Goal: Complete application form

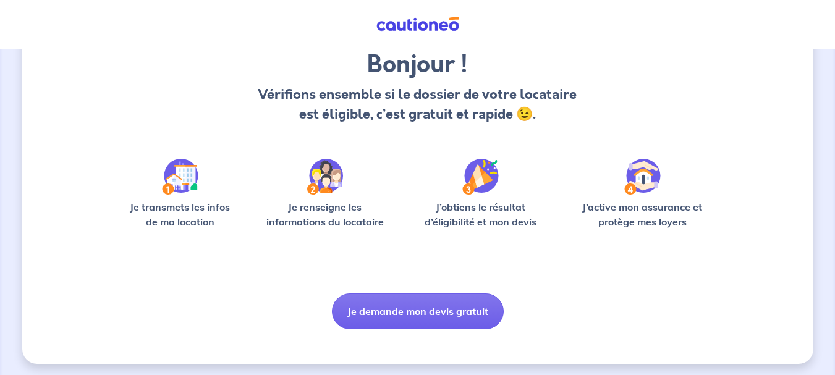
scroll to position [107, 0]
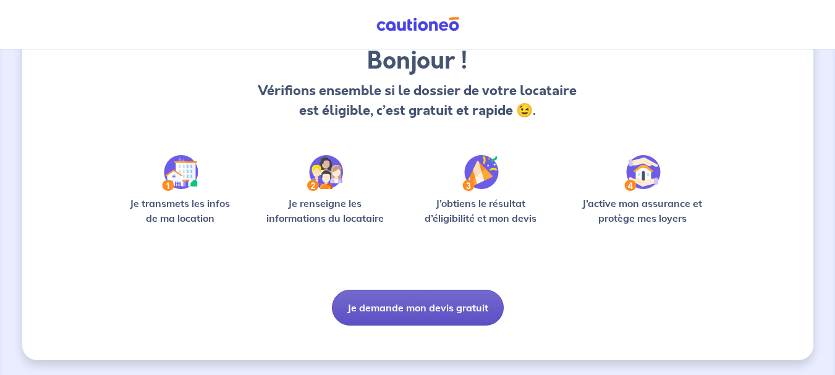
click at [431, 316] on button "Je demande mon devis gratuit" at bounding box center [418, 308] width 172 height 36
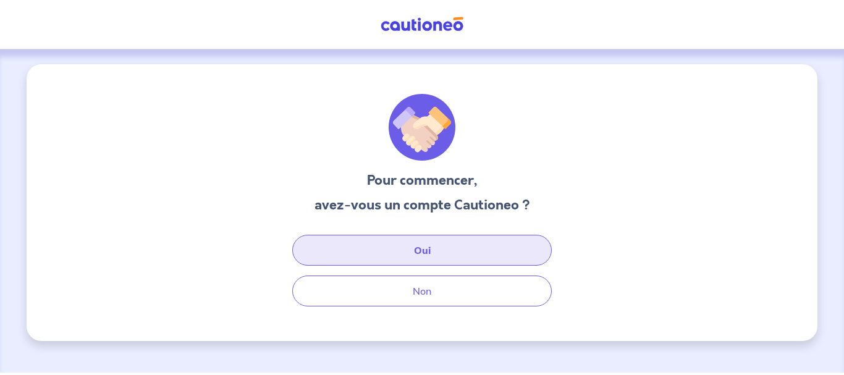
click at [428, 244] on button "Oui" at bounding box center [421, 250] width 259 height 31
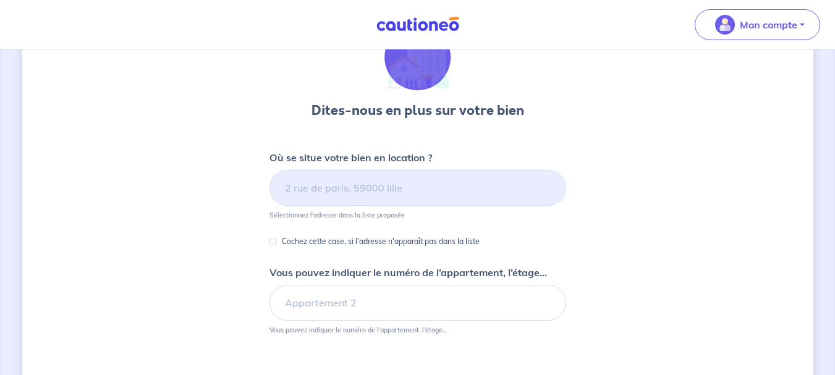
scroll to position [124, 0]
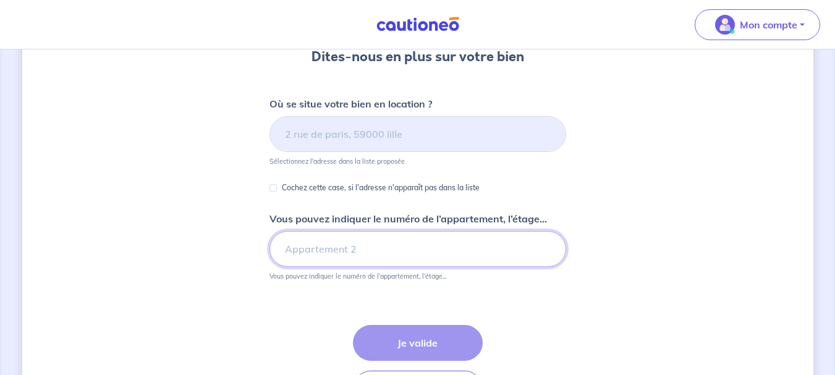
click at [342, 260] on input "Vous pouvez indiquer le numéro de l’appartement, l’étage..." at bounding box center [417, 249] width 297 height 36
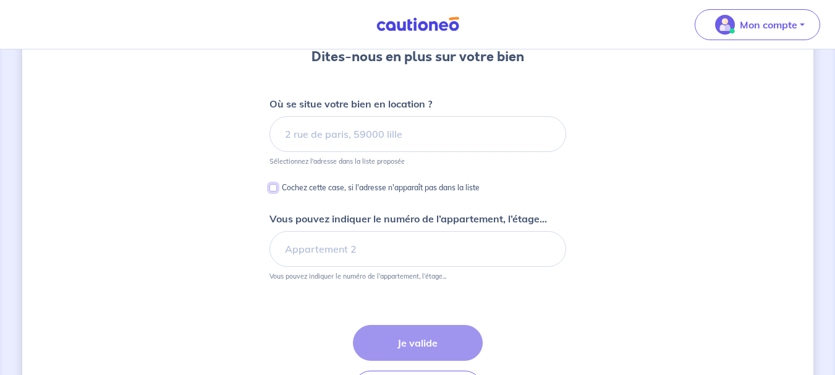
click at [272, 187] on input "Cochez cette case, si l'adresse n'apparaît pas dans la liste" at bounding box center [272, 187] width 7 height 7
checkbox input "true"
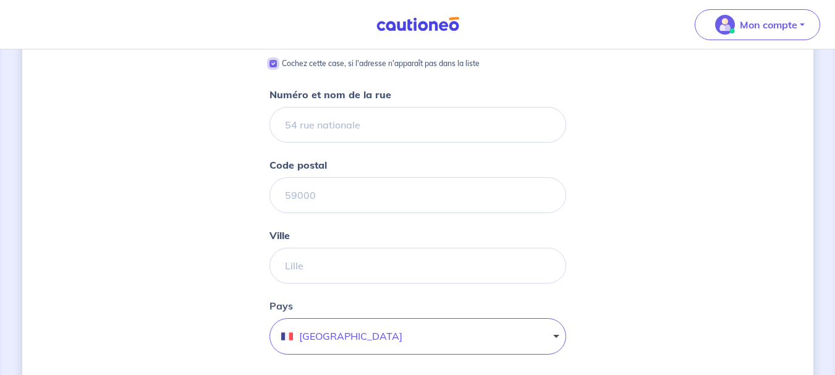
scroll to position [185, 0]
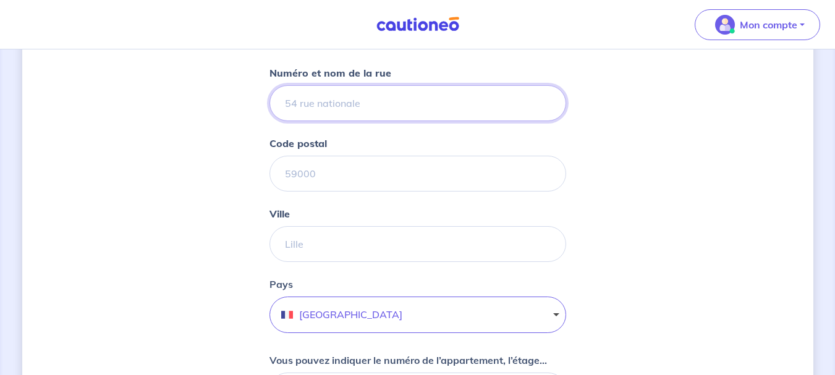
click at [350, 103] on input "Numéro et nom de la rue" at bounding box center [417, 103] width 297 height 36
type input "3 RUE MARCEL PAUL"
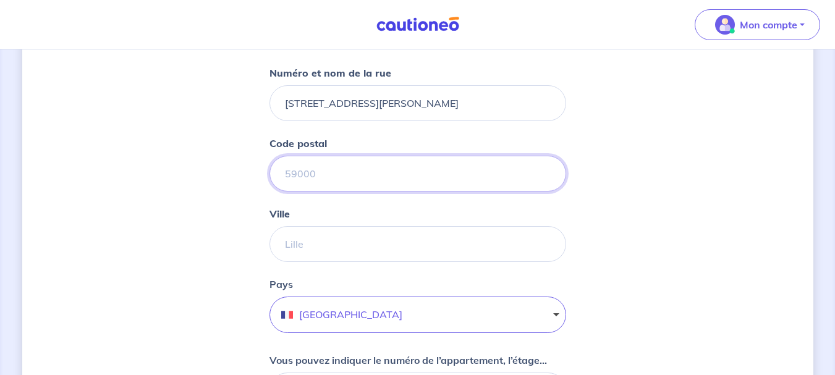
click at [361, 176] on input "Code postal" at bounding box center [417, 174] width 297 height 36
type input "31830"
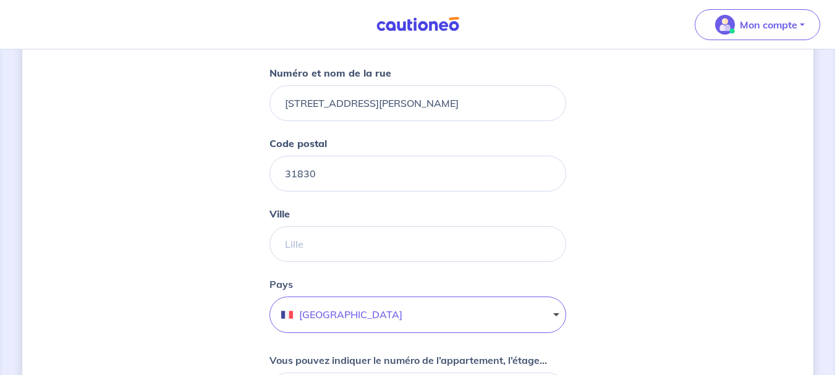
click at [465, 204] on form "Cochez cette case, si l'adresse n'apparaît pas dans la liste Numéro et nom de l…" at bounding box center [417, 296] width 297 height 523
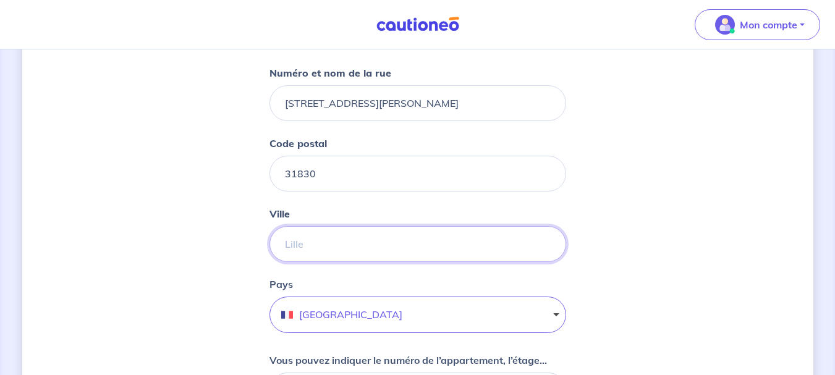
click at [376, 243] on input "Ville" at bounding box center [417, 244] width 297 height 36
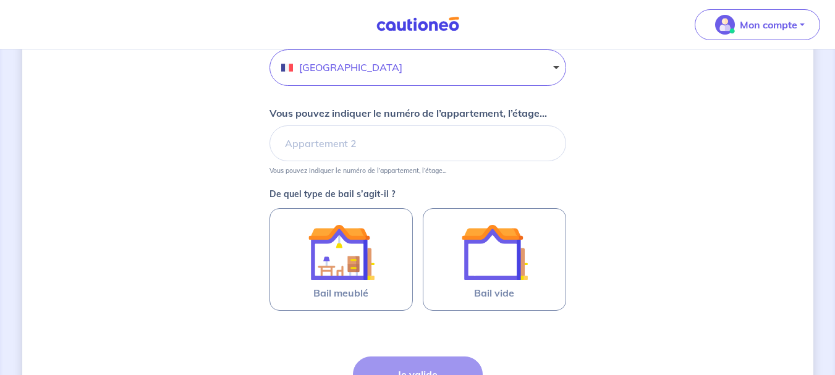
scroll to position [494, 0]
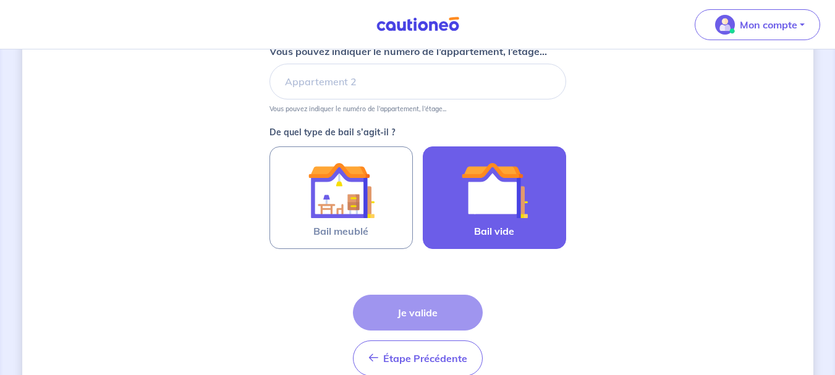
type input "PLAISANCE DU TOUCH"
click at [502, 211] on img at bounding box center [494, 190] width 67 height 67
click at [0, 0] on input "Bail vide" at bounding box center [0, 0] width 0 height 0
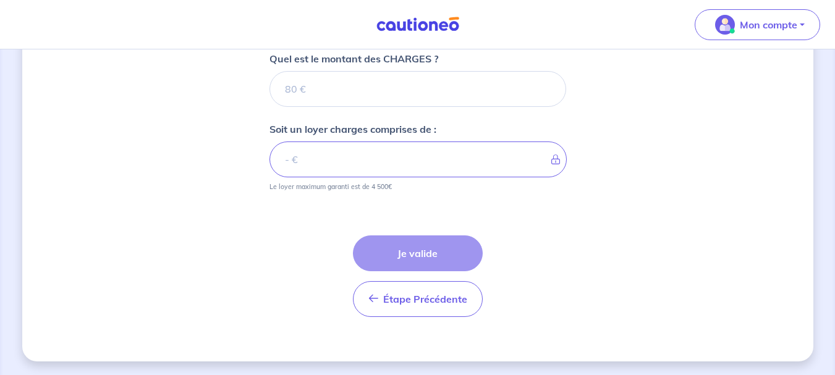
scroll to position [780, 0]
click at [293, 90] on input "Quel est le montant des CHARGES ?" at bounding box center [417, 88] width 297 height 36
type input "23"
type input "23.01"
click at [548, 84] on input "23.01" at bounding box center [417, 88] width 297 height 36
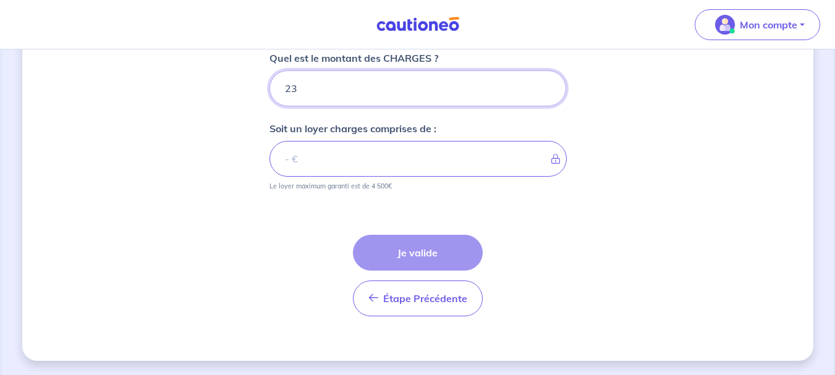
type input "23"
click at [545, 91] on input "23" at bounding box center [417, 88] width 297 height 36
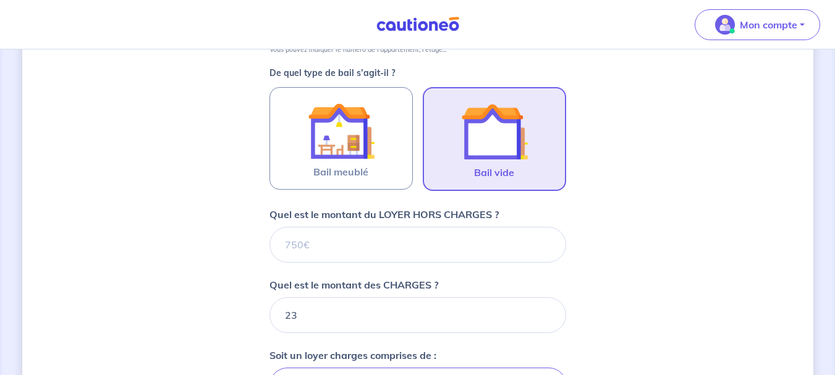
scroll to position [533, 0]
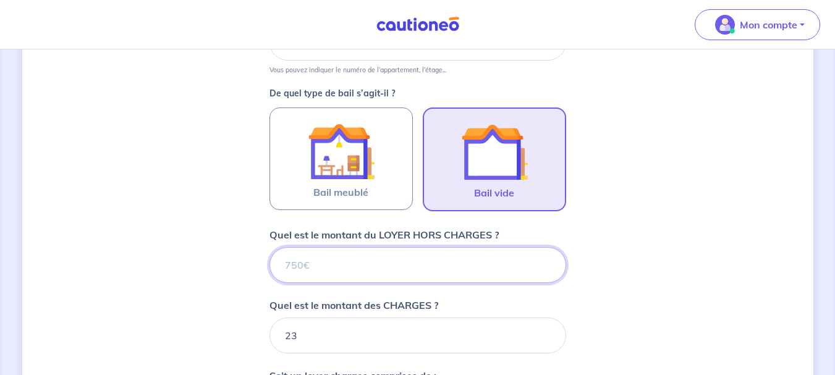
click at [326, 262] on input "Quel est le montant du LOYER HORS CHARGES ?" at bounding box center [417, 265] width 297 height 36
type input "1"
type input "24"
type input "11"
type input "34"
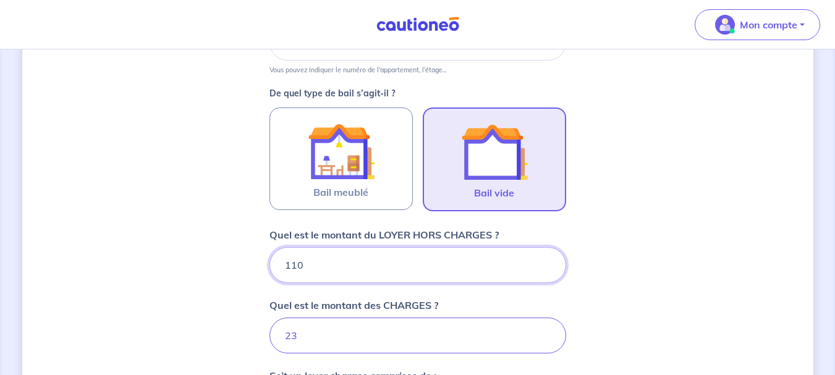
type input "1100"
type input "1123"
type input "1100"
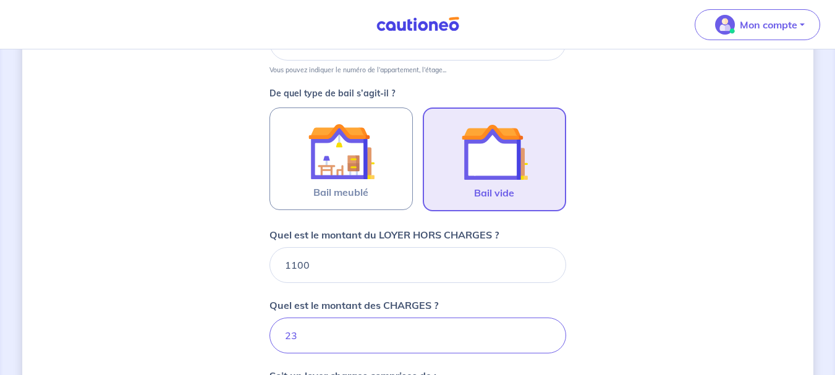
click at [632, 259] on div "Dites-nous en plus sur votre bien Cochez cette case, si l'adresse n'apparaît pa…" at bounding box center [417, 111] width 791 height 1161
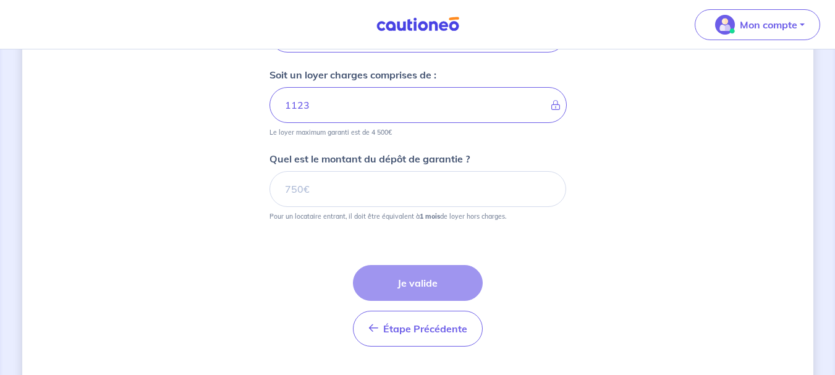
scroll to position [842, 0]
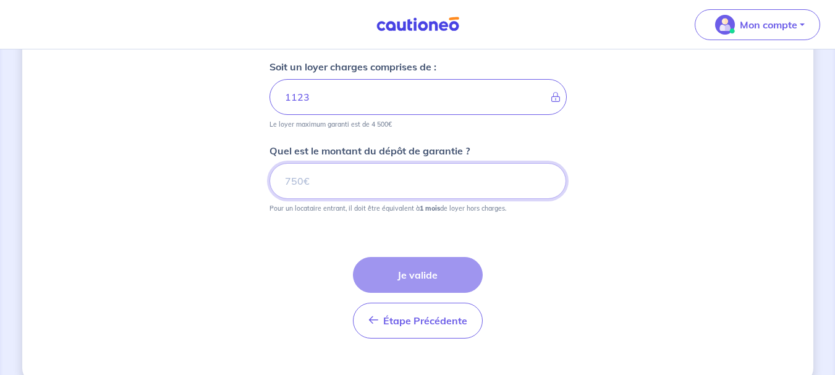
click at [295, 181] on input "Quel est le montant du dépôt de garantie ?" at bounding box center [417, 181] width 297 height 36
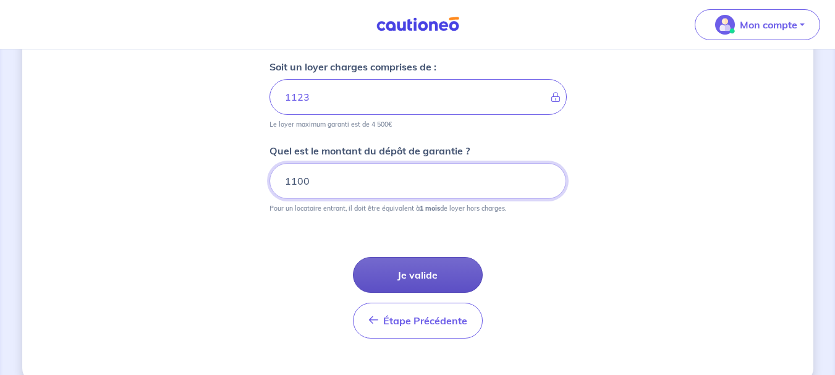
type input "1100"
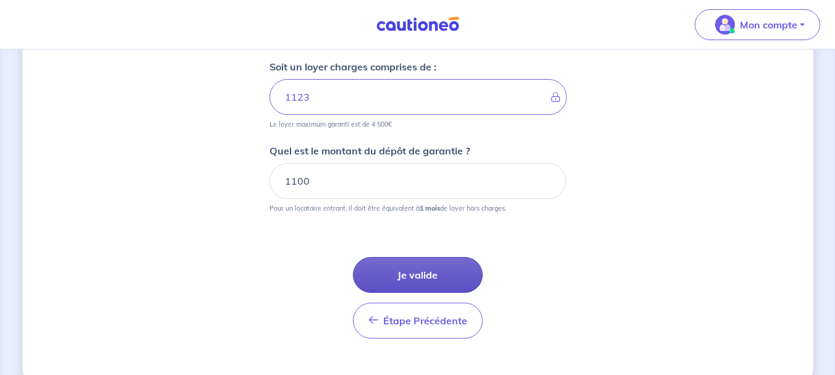
click at [416, 274] on button "Je valide" at bounding box center [418, 275] width 130 height 36
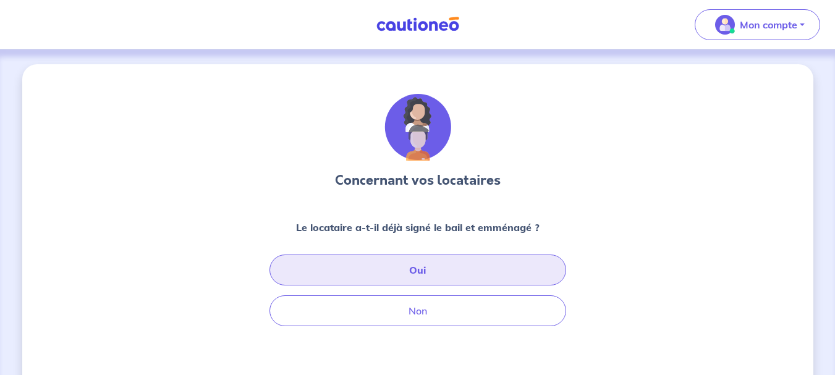
click at [442, 264] on button "Oui" at bounding box center [417, 270] width 297 height 31
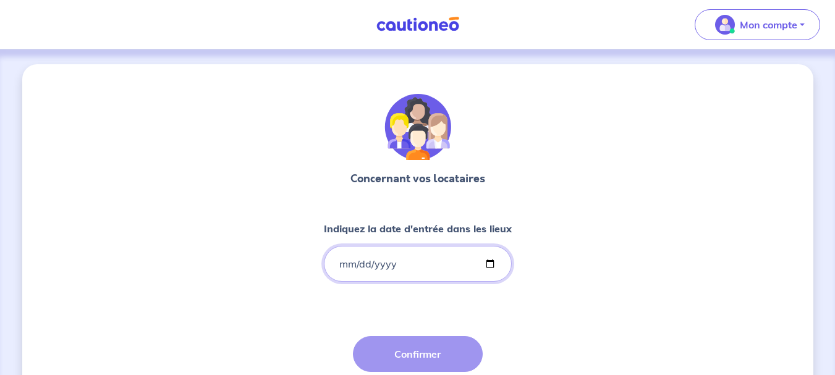
click at [487, 264] on input "Indiquez la date d'entrée dans les lieux" at bounding box center [418, 264] width 188 height 36
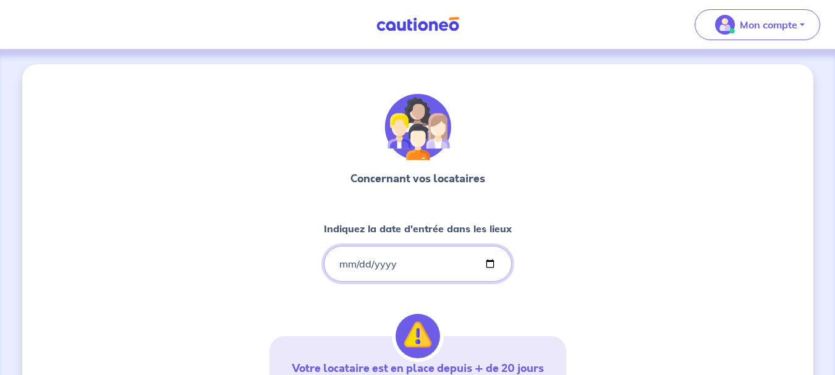
type input "2025-09-01"
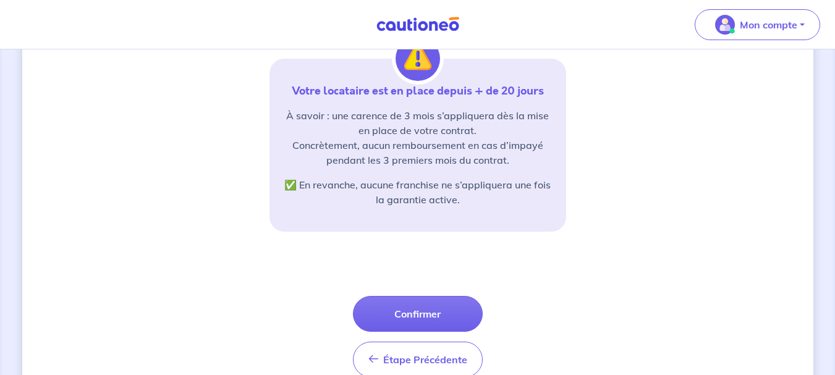
scroll to position [309, 0]
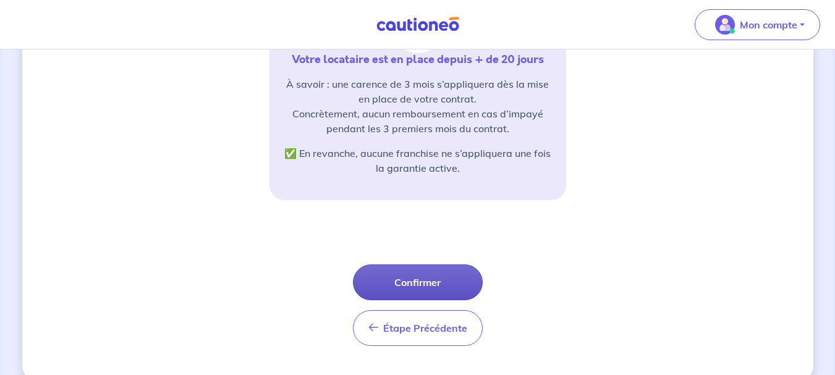
click at [441, 276] on button "Confirmer" at bounding box center [418, 282] width 130 height 36
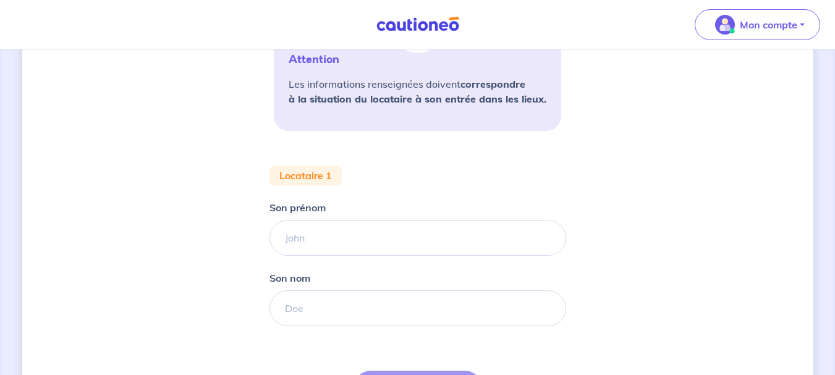
scroll to position [309, 0]
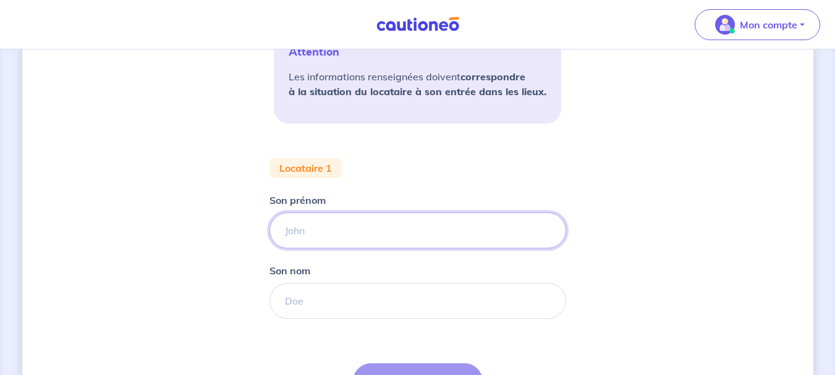
click at [307, 232] on input "Son prénom" at bounding box center [417, 231] width 297 height 36
type input "jean noel"
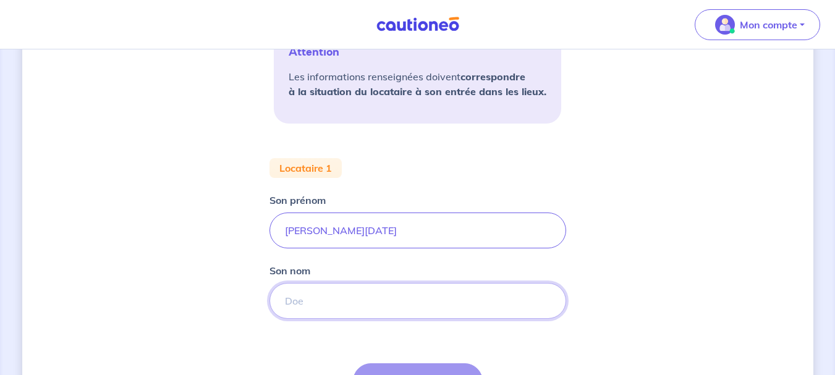
click at [344, 306] on input "Son nom" at bounding box center [417, 301] width 297 height 36
type input "cuadrado"
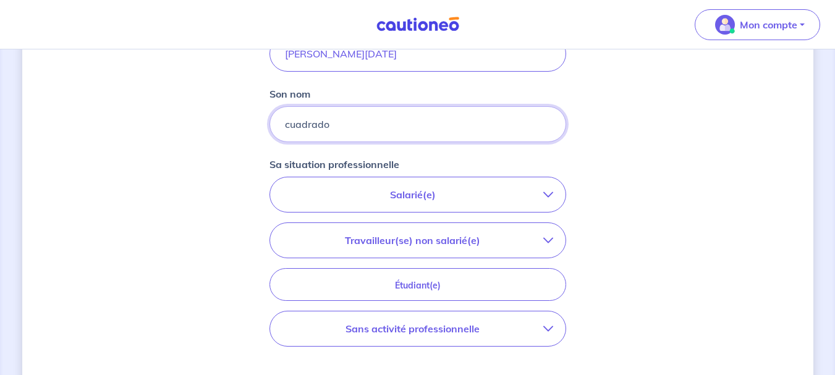
scroll to position [556, 0]
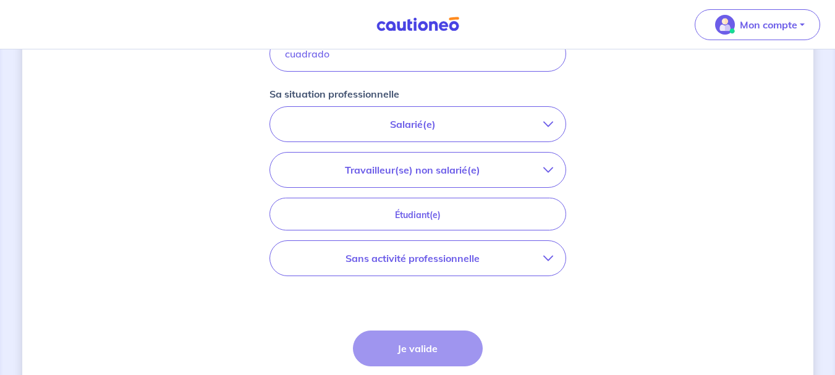
click at [539, 258] on p "Sans activité professionnelle" at bounding box center [412, 258] width 261 height 15
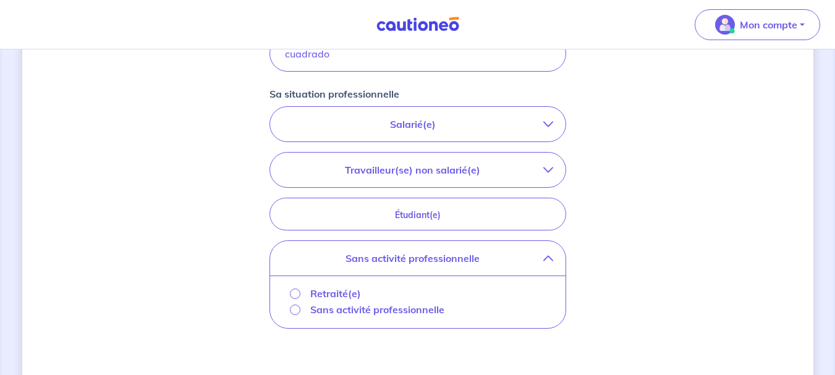
click at [620, 251] on div "Concernant vos locataires 💡 Pour info : nous acceptons les personnes seules, le…" at bounding box center [417, 8] width 791 height 1001
click at [495, 124] on p "Salarié(e)" at bounding box center [412, 124] width 261 height 15
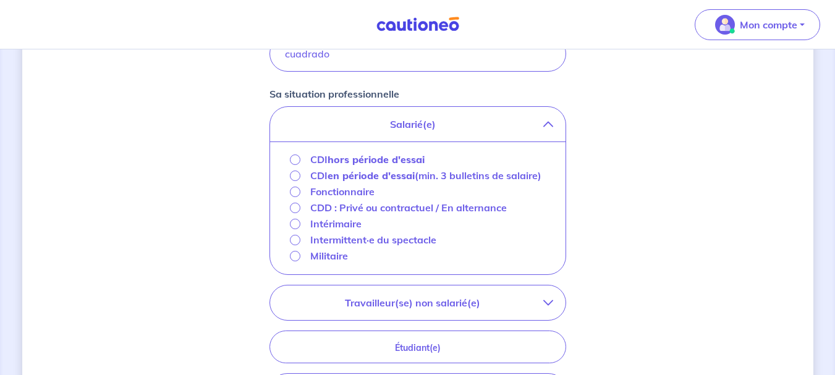
click at [299, 199] on div "Fonctionnaire" at bounding box center [332, 191] width 85 height 15
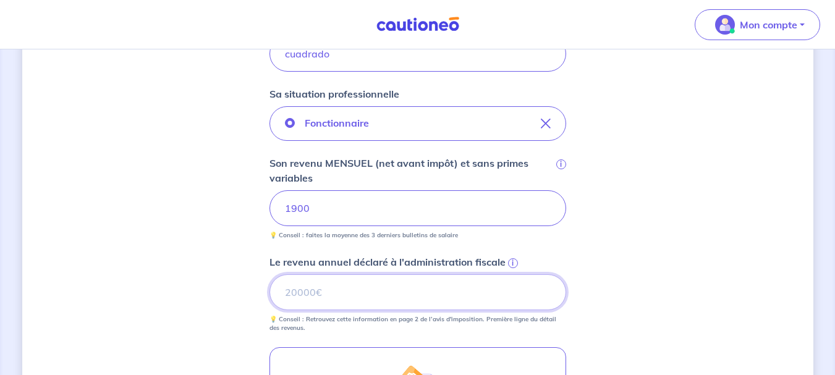
click at [295, 292] on input "Le revenu annuel déclaré à l'administration fiscale i" at bounding box center [417, 292] width 297 height 36
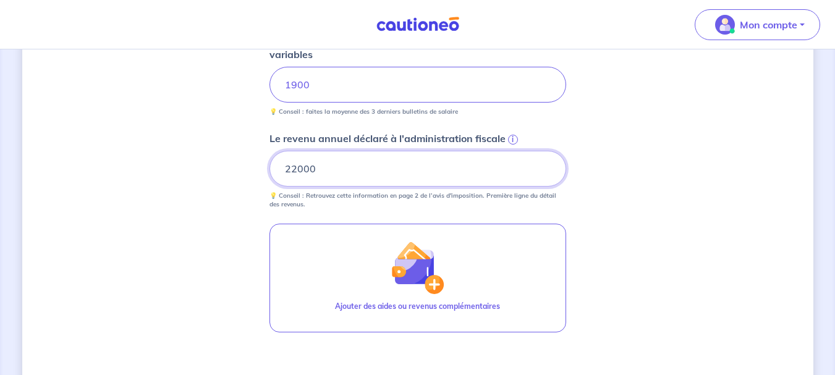
scroll to position [741, 0]
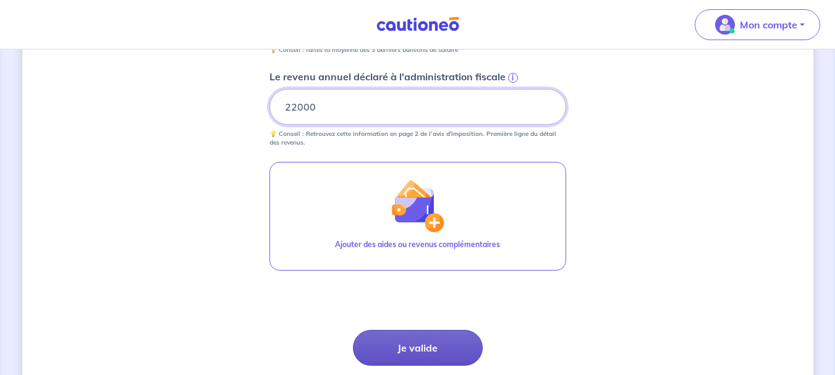
type input "22000"
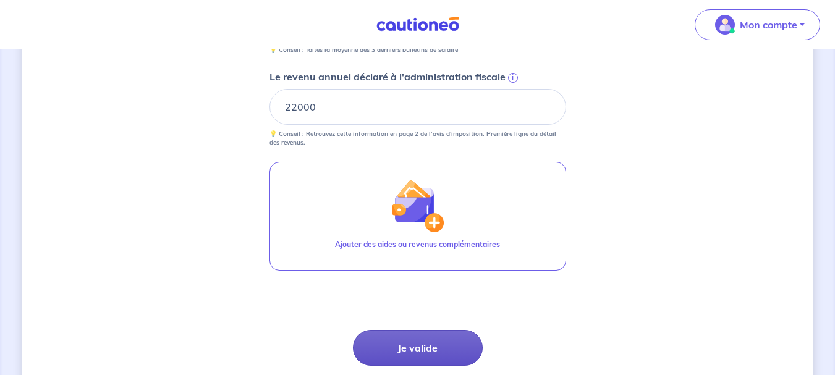
click at [418, 342] on button "Je valide" at bounding box center [418, 348] width 130 height 36
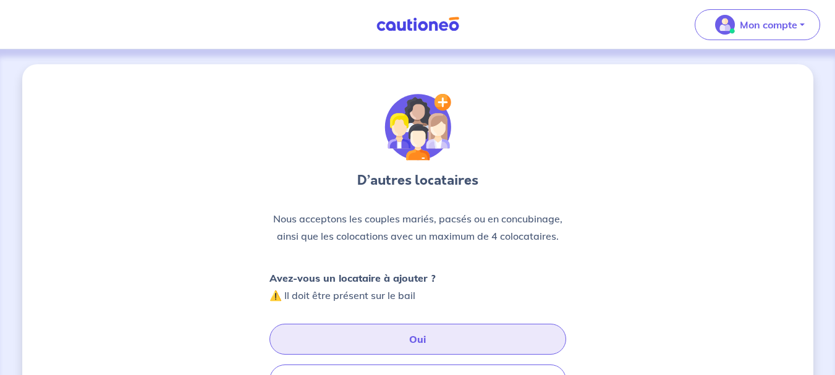
click at [419, 339] on button "Oui" at bounding box center [417, 339] width 297 height 31
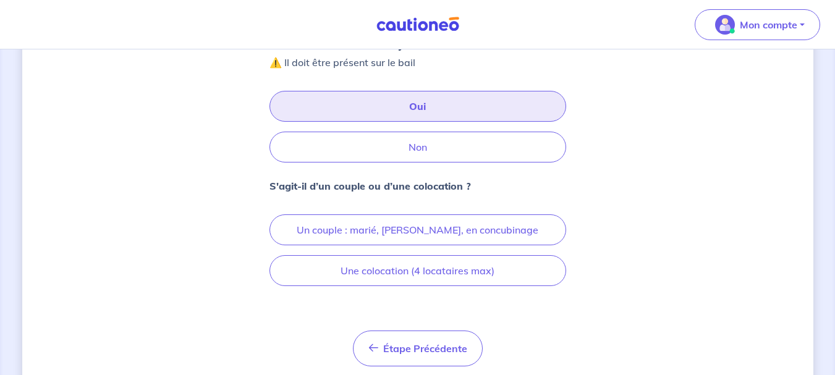
scroll to position [247, 0]
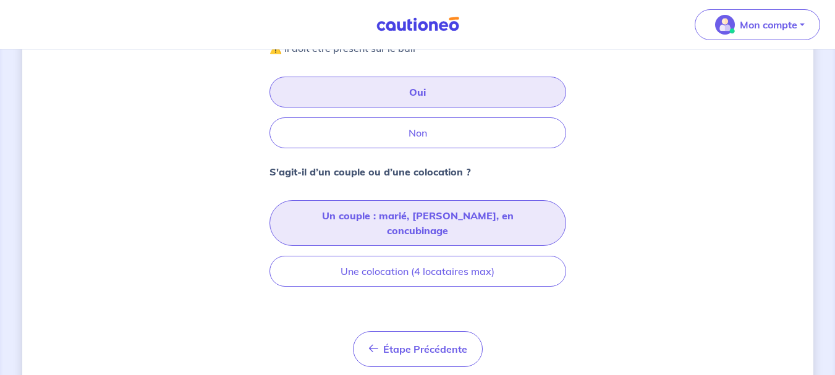
click at [418, 217] on button "Un couple : marié, pacsé, en concubinage" at bounding box center [417, 223] width 297 height 46
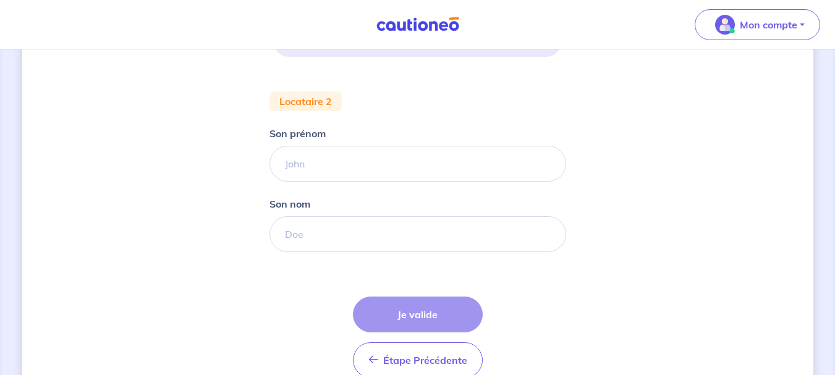
scroll to position [309, 0]
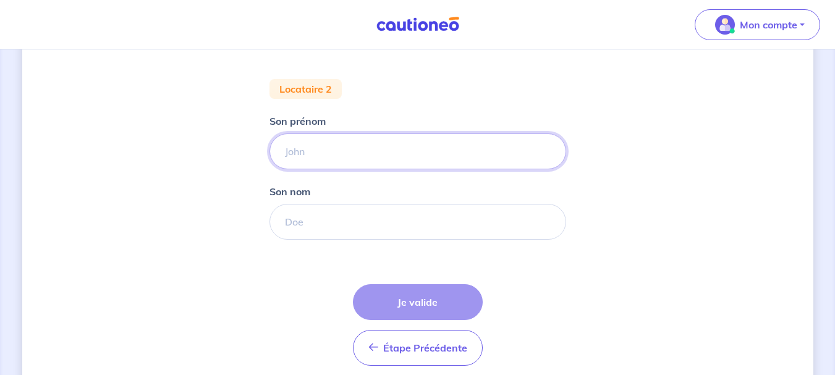
click at [321, 149] on input "Son prénom" at bounding box center [417, 151] width 297 height 36
type input "christelle"
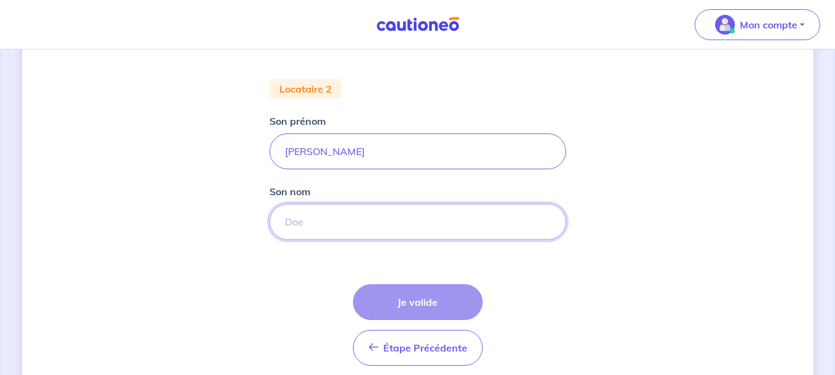
click at [318, 225] on input "Son nom" at bounding box center [417, 222] width 297 height 36
type input "mercier"
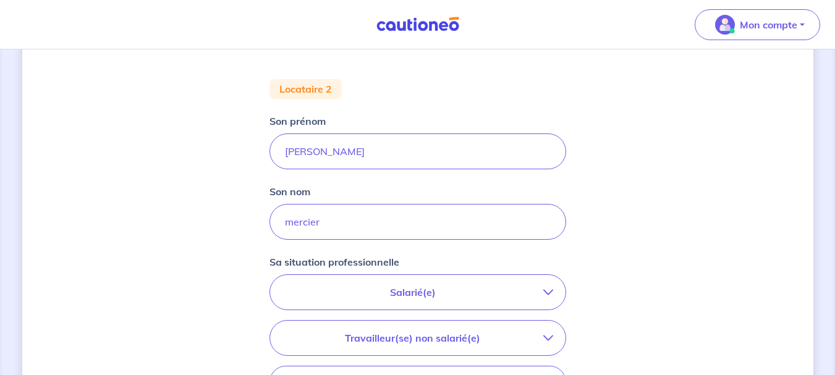
click at [497, 287] on p "Salarié(e)" at bounding box center [412, 292] width 261 height 15
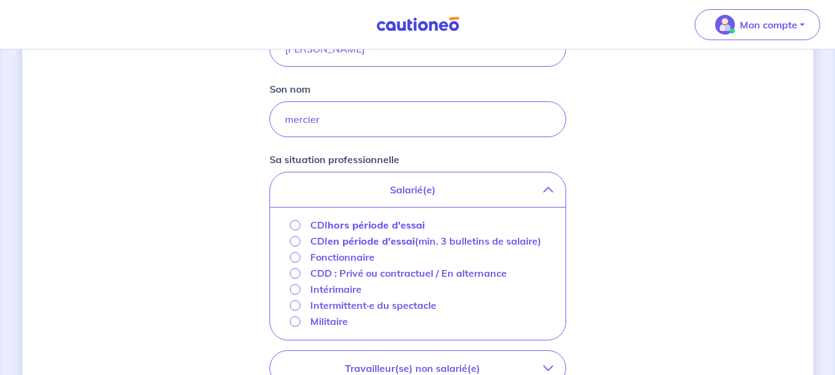
scroll to position [432, 0]
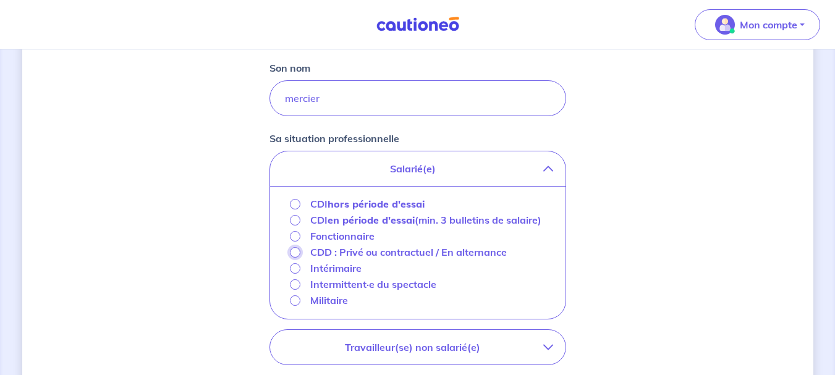
click at [298, 258] on input "CDD : Privé ou contractuel / En alternance" at bounding box center [295, 252] width 11 height 11
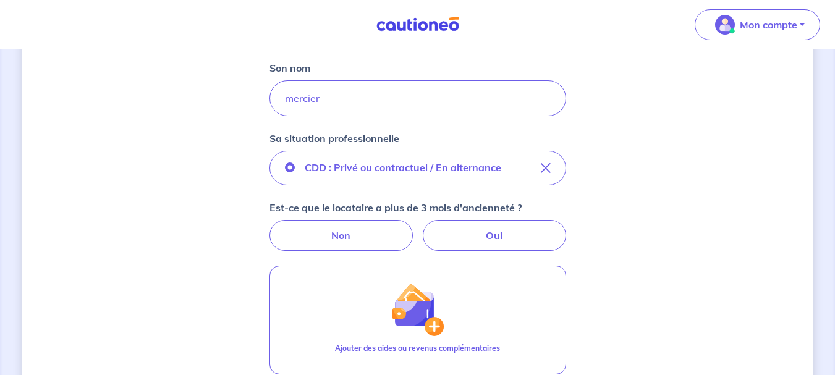
scroll to position [494, 0]
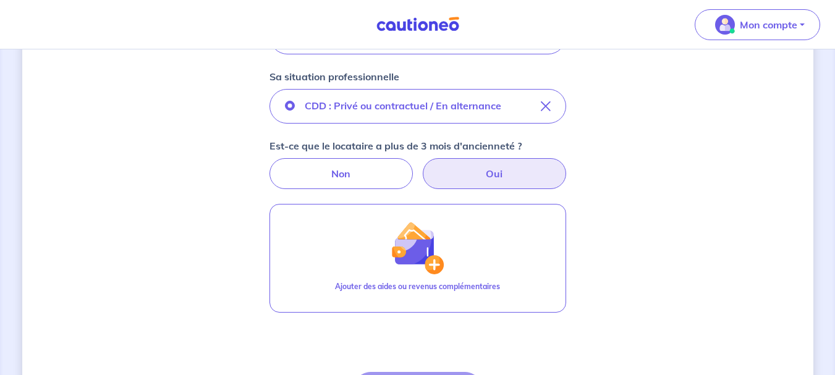
click at [498, 171] on label "Oui" at bounding box center [494, 173] width 143 height 31
click at [421, 166] on input "Oui" at bounding box center [417, 162] width 8 height 8
radio input "true"
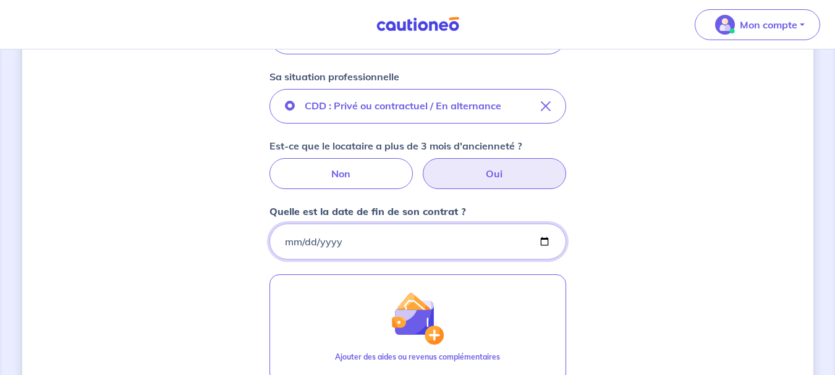
click at [289, 240] on input "Quelle est la date de fin de son contrat ?" at bounding box center [417, 242] width 297 height 36
click at [546, 243] on input "Quelle est la date de fin de son contrat ?" at bounding box center [417, 242] width 297 height 36
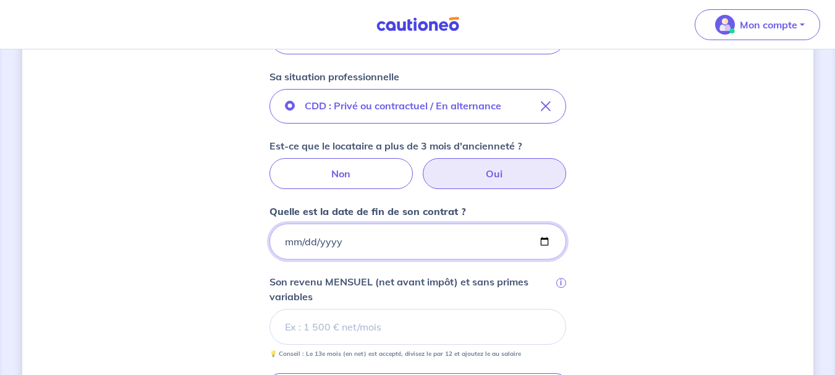
click at [543, 237] on input "2025-10-10" at bounding box center [417, 242] width 297 height 36
click at [663, 190] on div "Concernant vos locataires Attention Les informations renseignées doivent corres…" at bounding box center [417, 118] width 791 height 1097
click at [541, 243] on input "2025-10-10" at bounding box center [417, 242] width 297 height 36
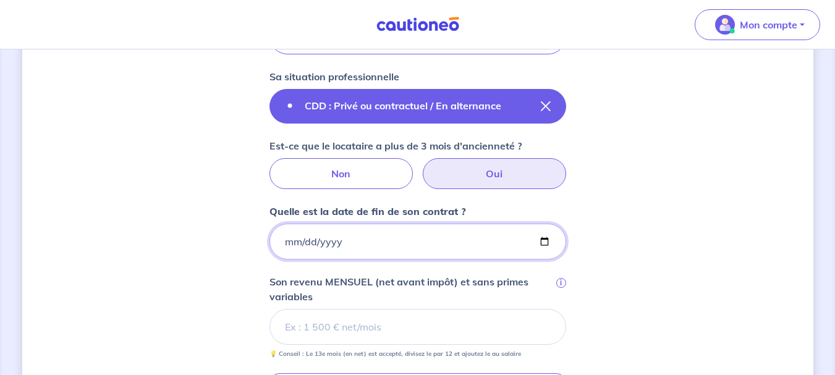
type input "2026-10-09"
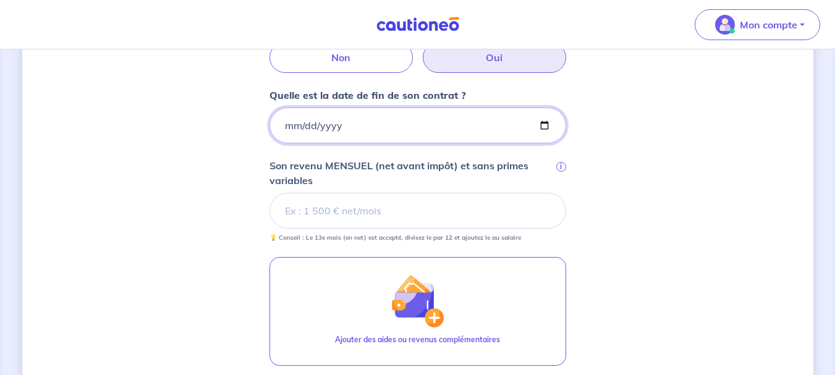
scroll to position [618, 0]
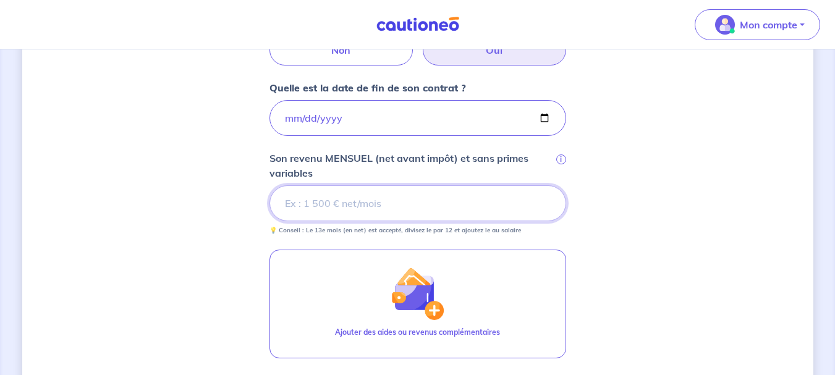
click at [299, 210] on input "Son revenu MENSUEL (net avant impôt) et sans primes variables i" at bounding box center [417, 203] width 297 height 36
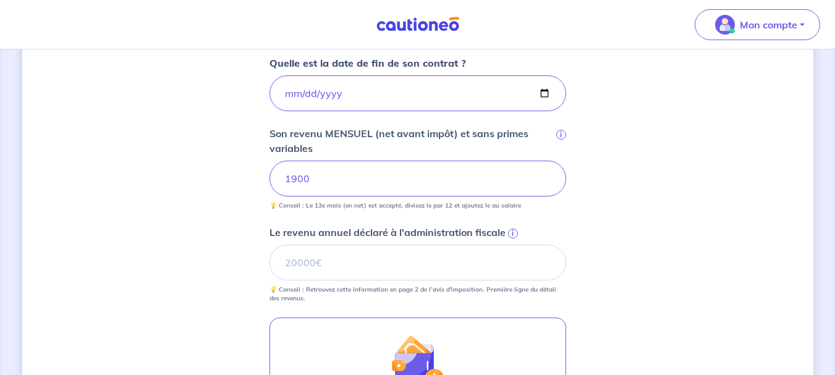
scroll to position [680, 0]
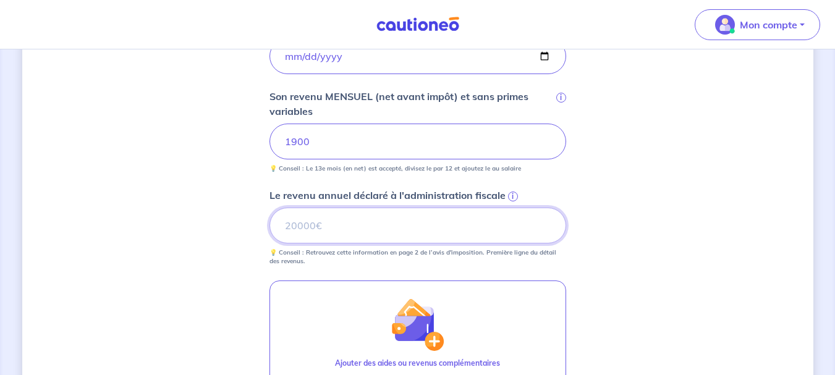
click at [287, 222] on input "Le revenu annuel déclaré à l'administration fiscale i" at bounding box center [417, 226] width 297 height 36
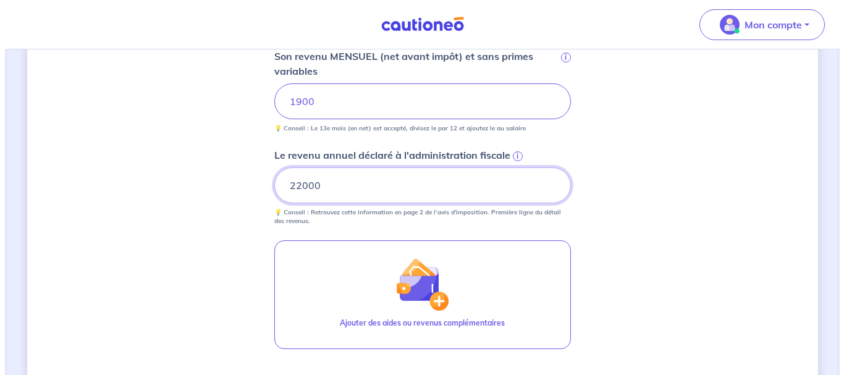
scroll to position [741, 0]
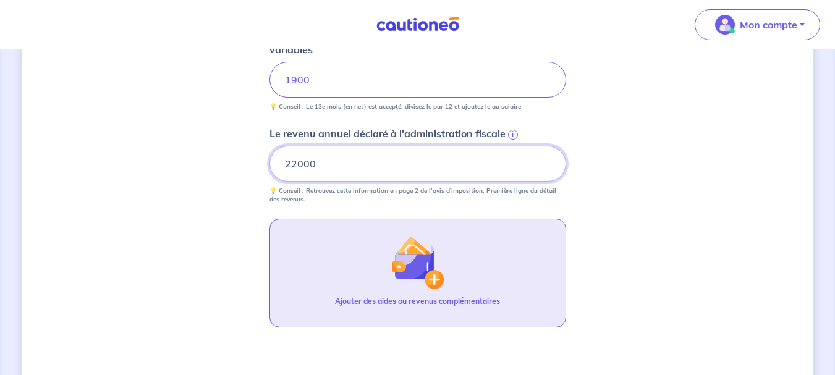
type input "22000"
click at [434, 280] on img "button" at bounding box center [416, 262] width 53 height 53
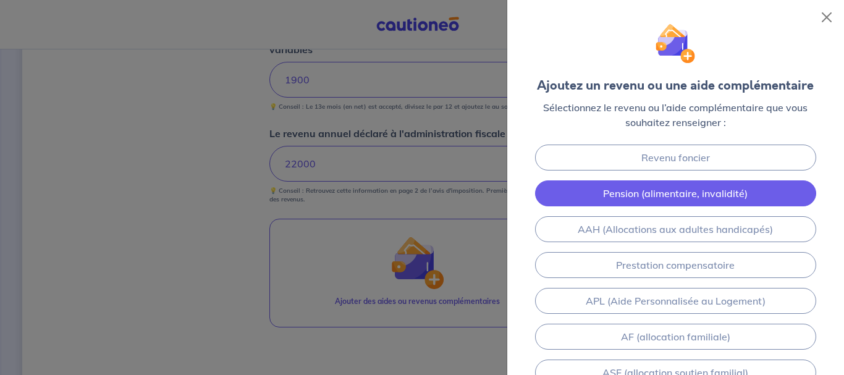
click at [674, 193] on link "Pension (alimentaire, invalidité)" at bounding box center [675, 193] width 280 height 26
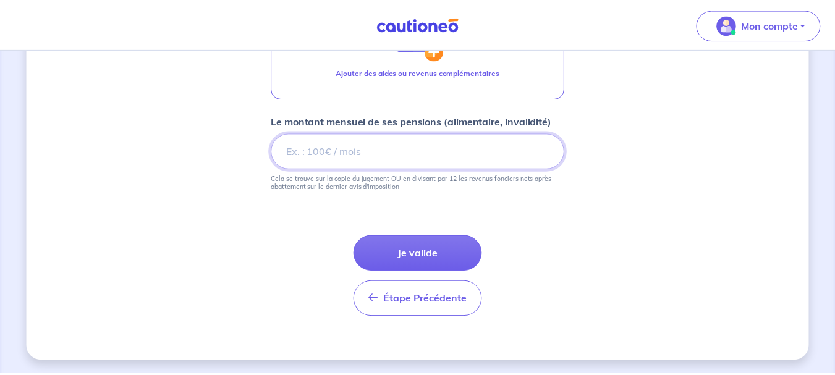
scroll to position [972, 0]
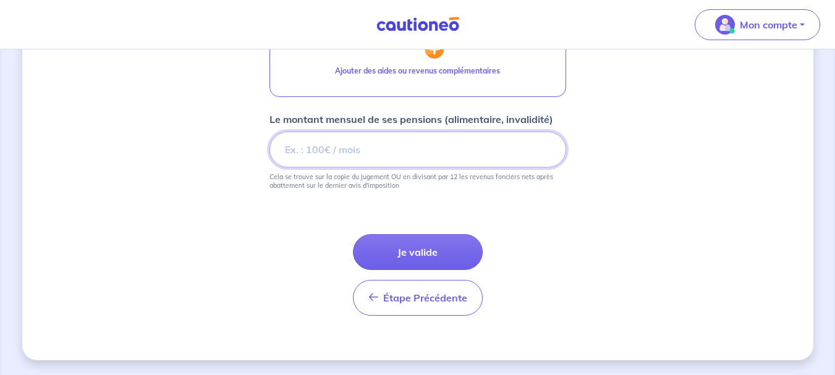
click at [306, 151] on input "Le montant mensuel de ses pensions (alimentaire, invalidité)" at bounding box center [417, 150] width 297 height 36
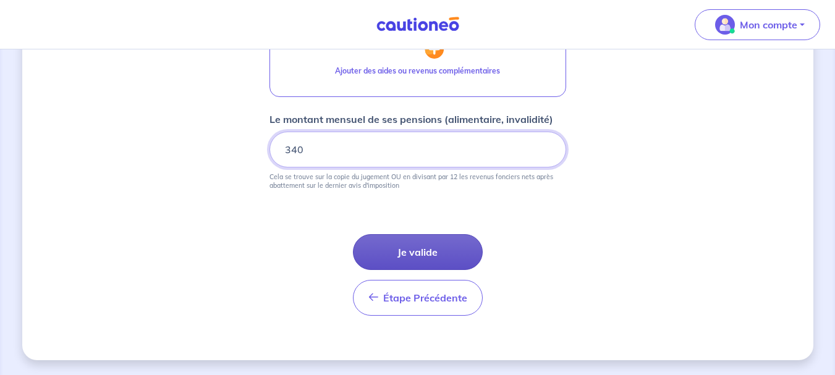
type input "340"
click at [431, 247] on button "Je valide" at bounding box center [418, 252] width 130 height 36
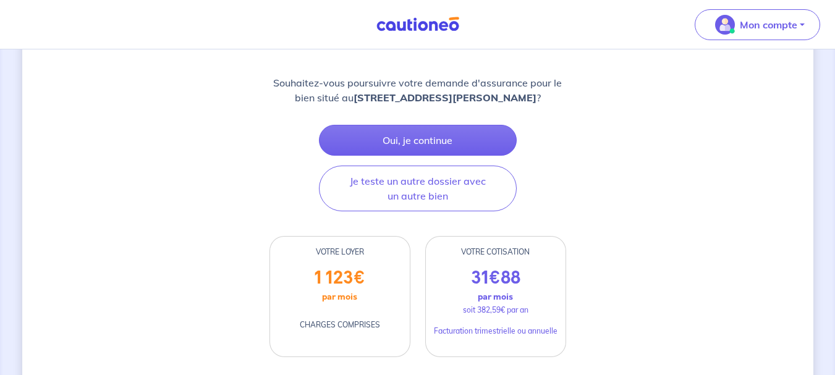
scroll to position [148, 0]
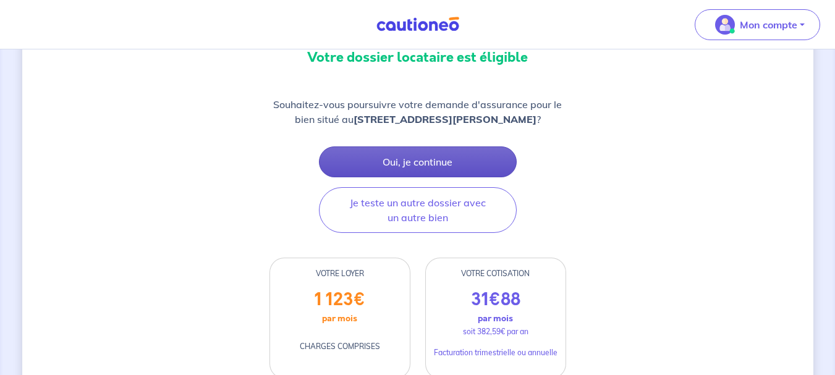
click at [437, 176] on button "Oui, je continue" at bounding box center [418, 161] width 198 height 31
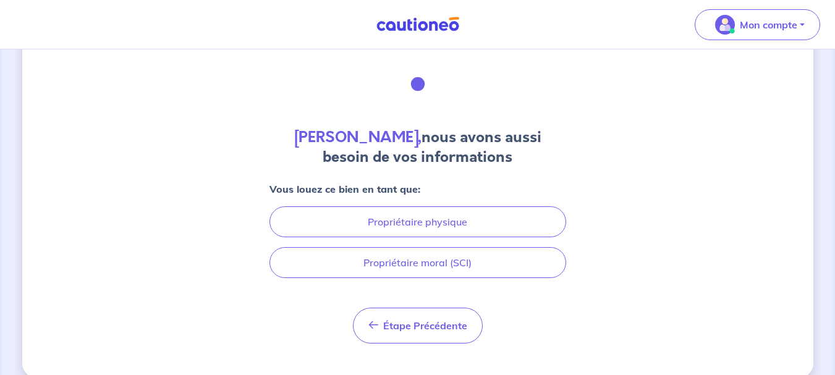
scroll to position [61, 0]
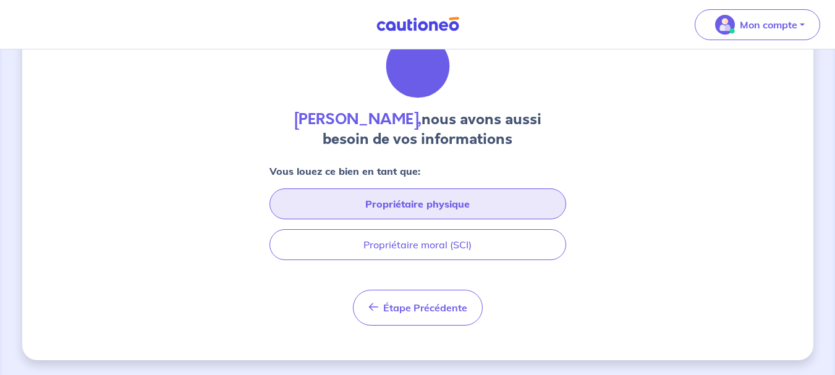
click at [424, 197] on button "Propriétaire physique" at bounding box center [417, 203] width 297 height 31
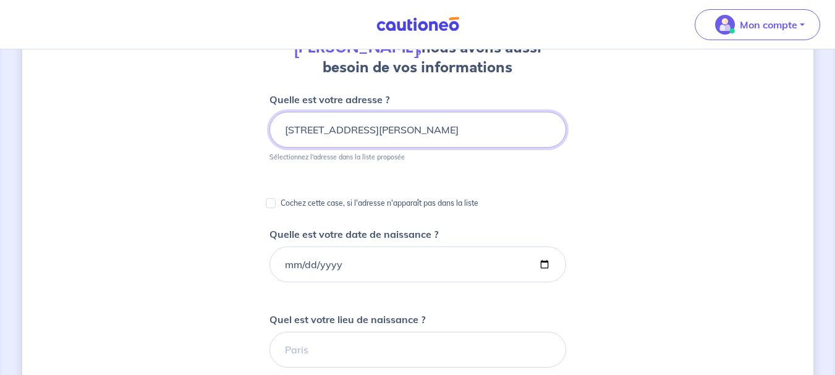
scroll to position [0, 0]
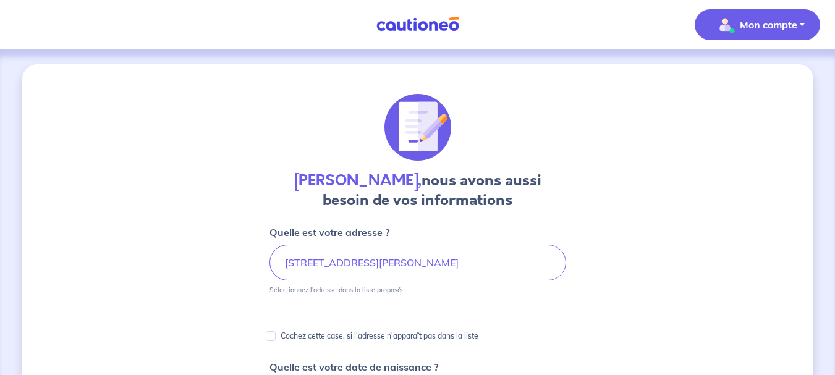
click at [792, 20] on p "Mon compte" at bounding box center [767, 24] width 57 height 15
